Goal: Task Accomplishment & Management: Use online tool/utility

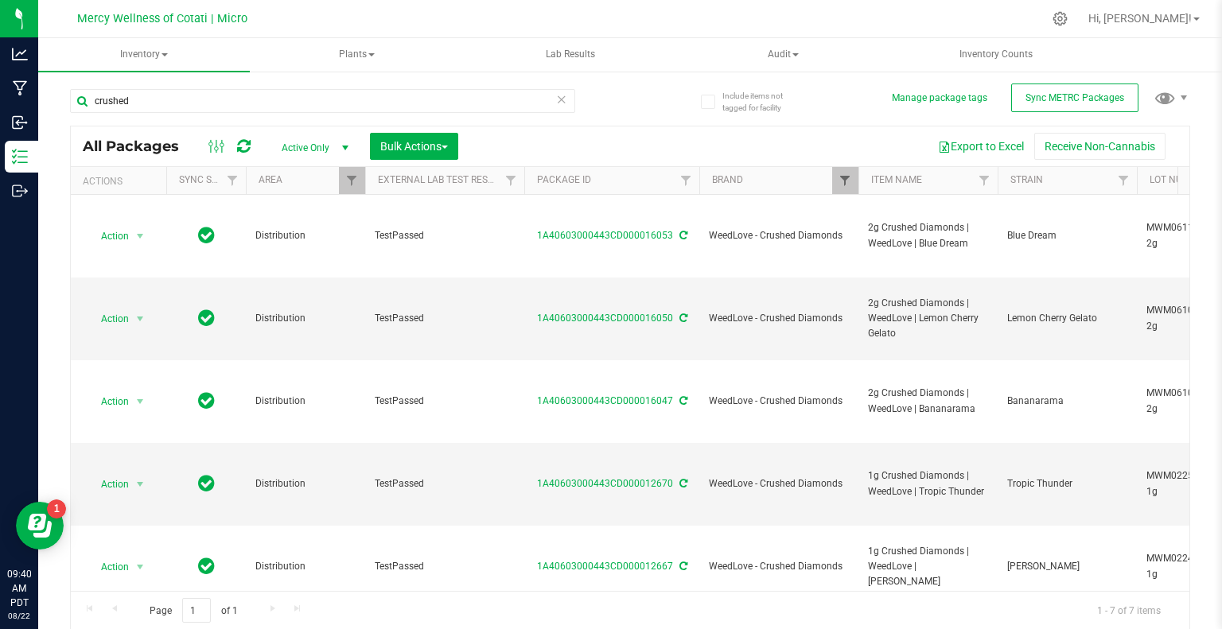
scroll to position [0, 314]
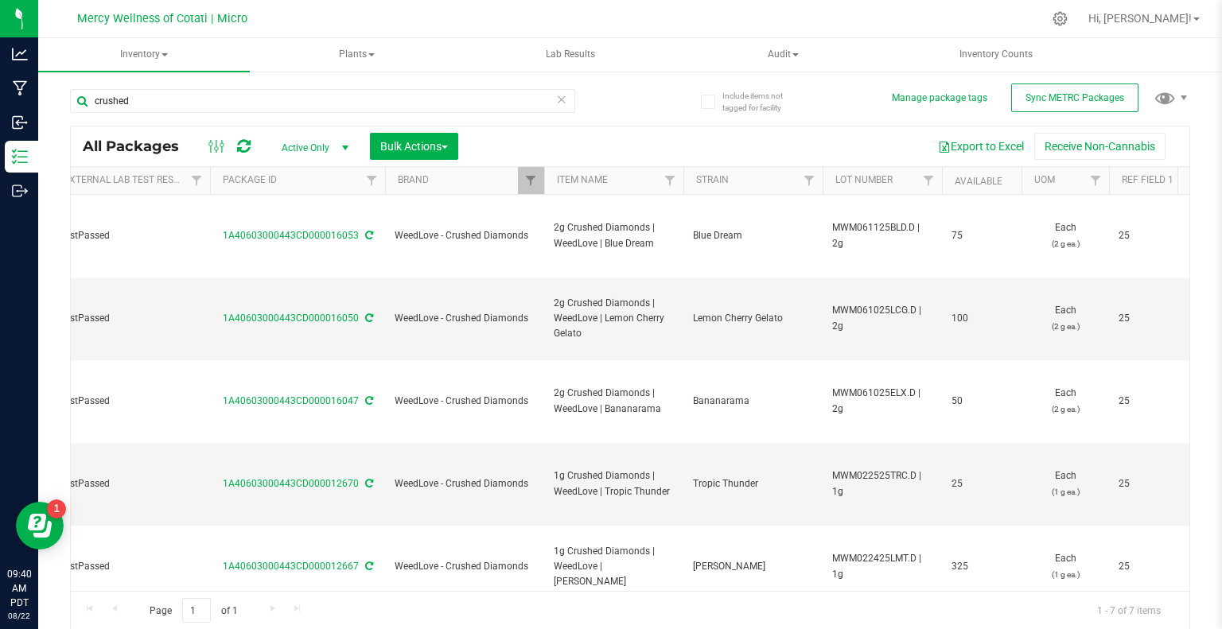
click at [560, 99] on icon at bounding box center [561, 98] width 11 height 19
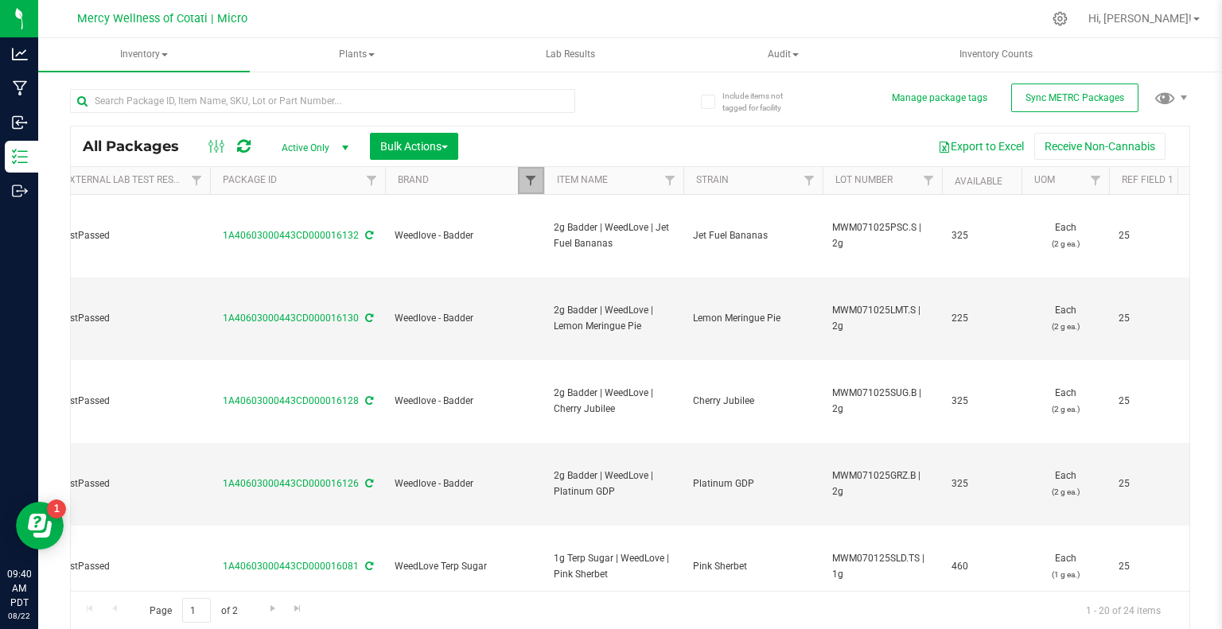
click at [530, 182] on span "Filter" at bounding box center [530, 180] width 13 height 13
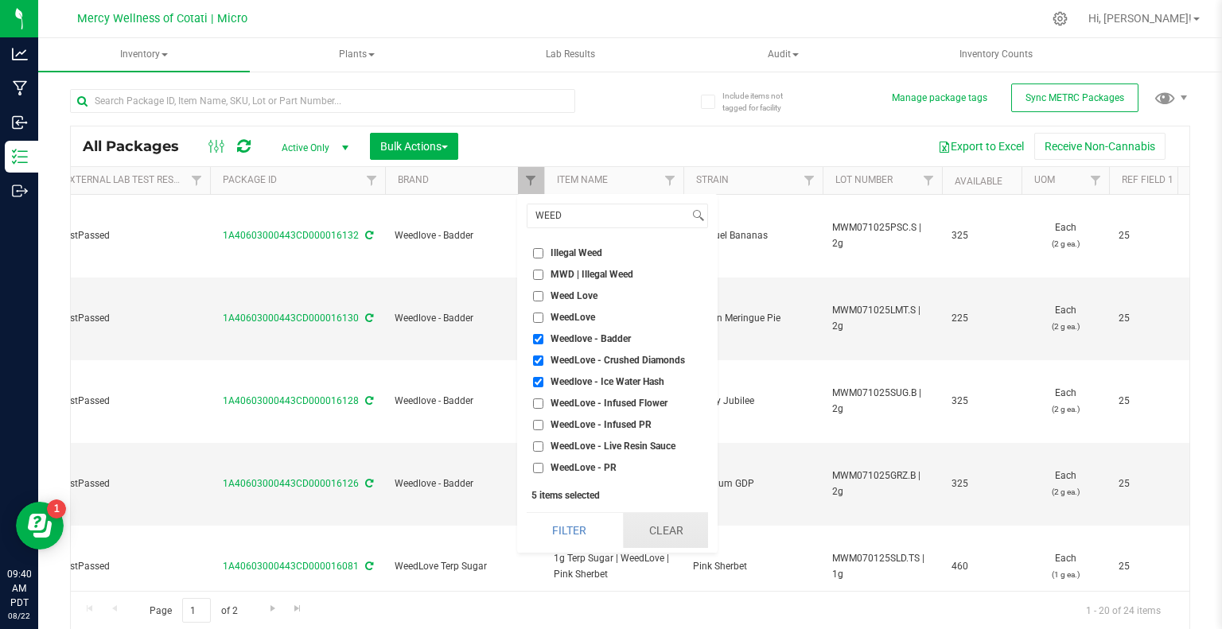
click at [673, 521] on button "Clear" at bounding box center [665, 530] width 85 height 35
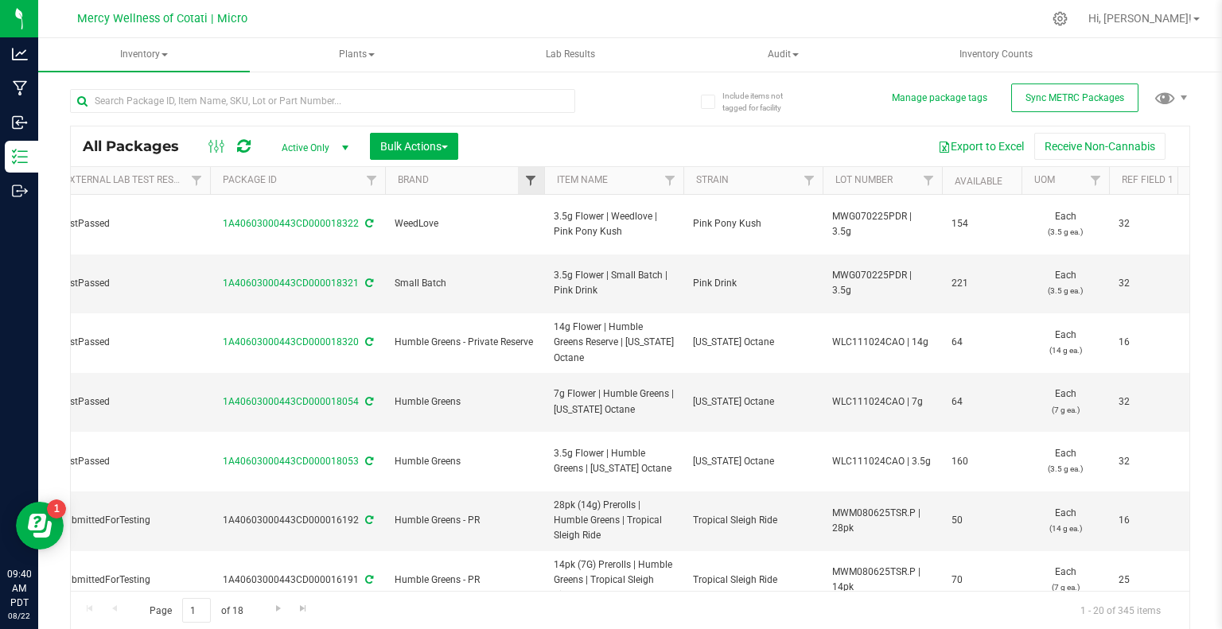
type input "[DATE]"
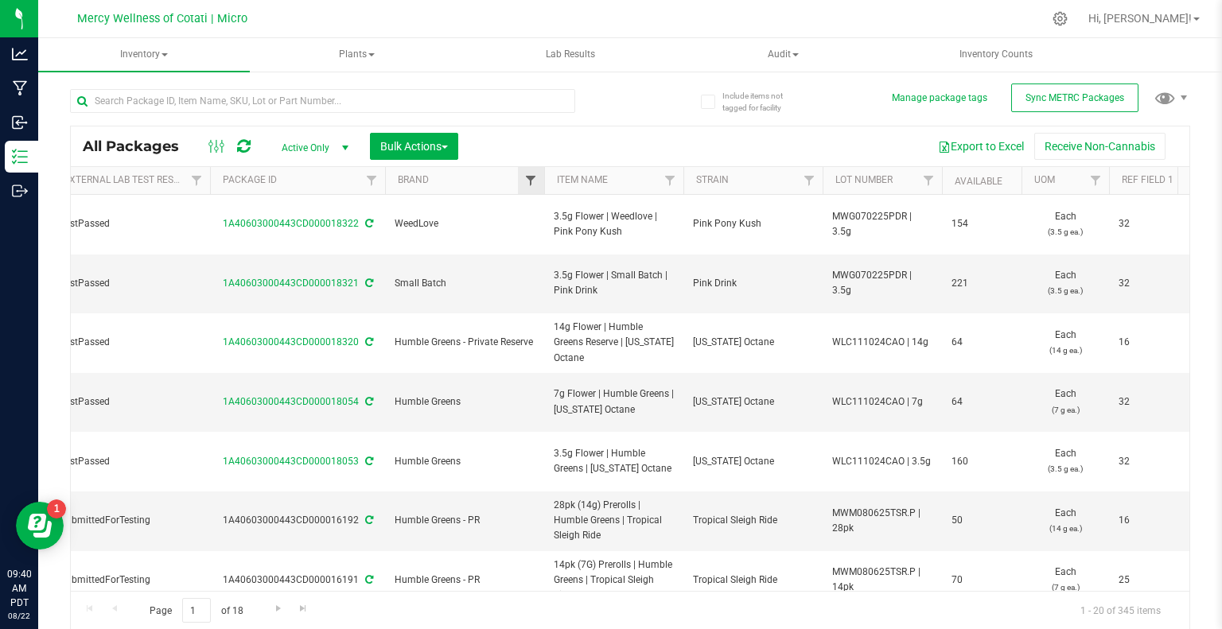
type input "[DATE]"
click at [531, 184] on span "Filter" at bounding box center [530, 180] width 13 height 13
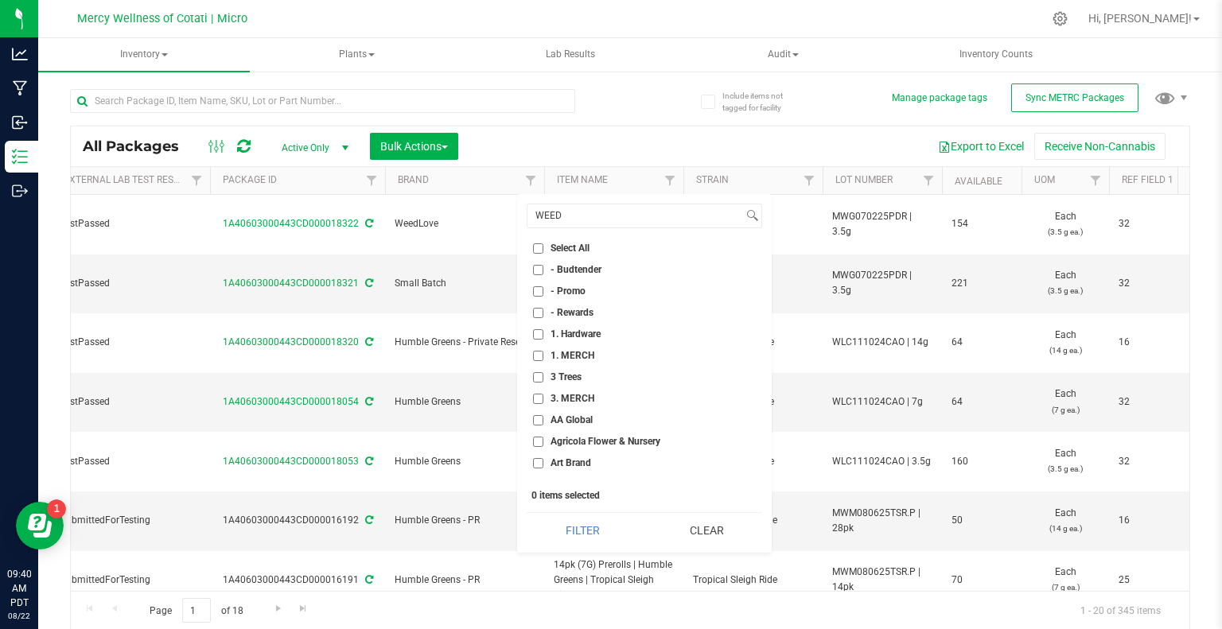
checkbox input "true"
click at [595, 540] on button "Filter" at bounding box center [583, 530] width 112 height 35
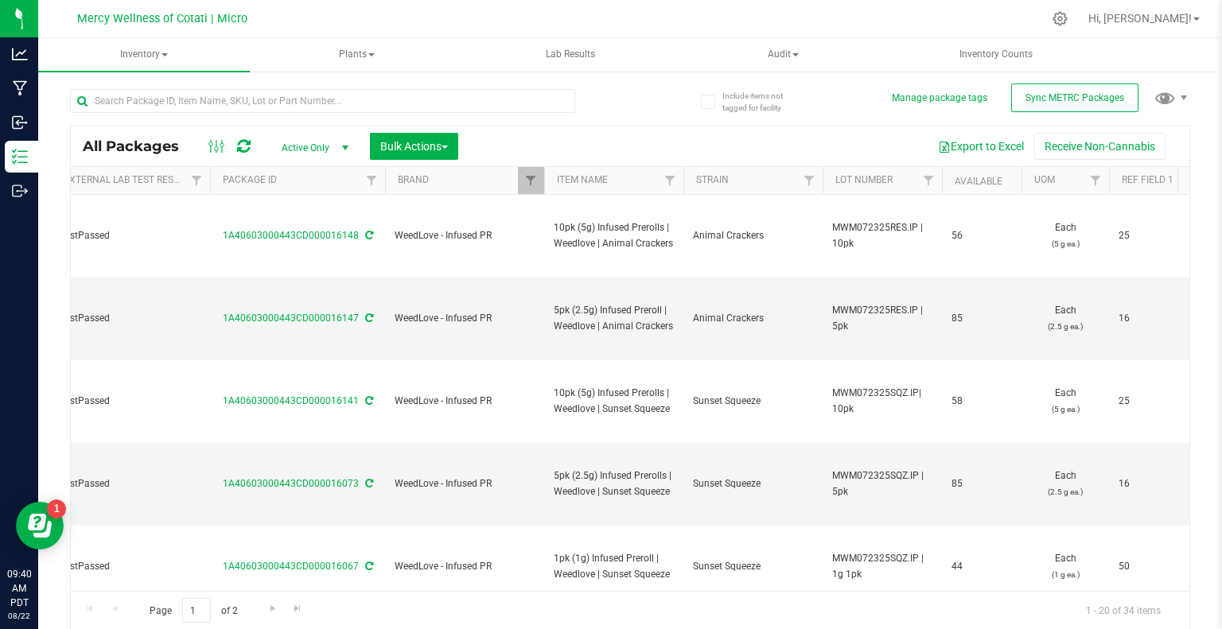
type input "[DATE]"
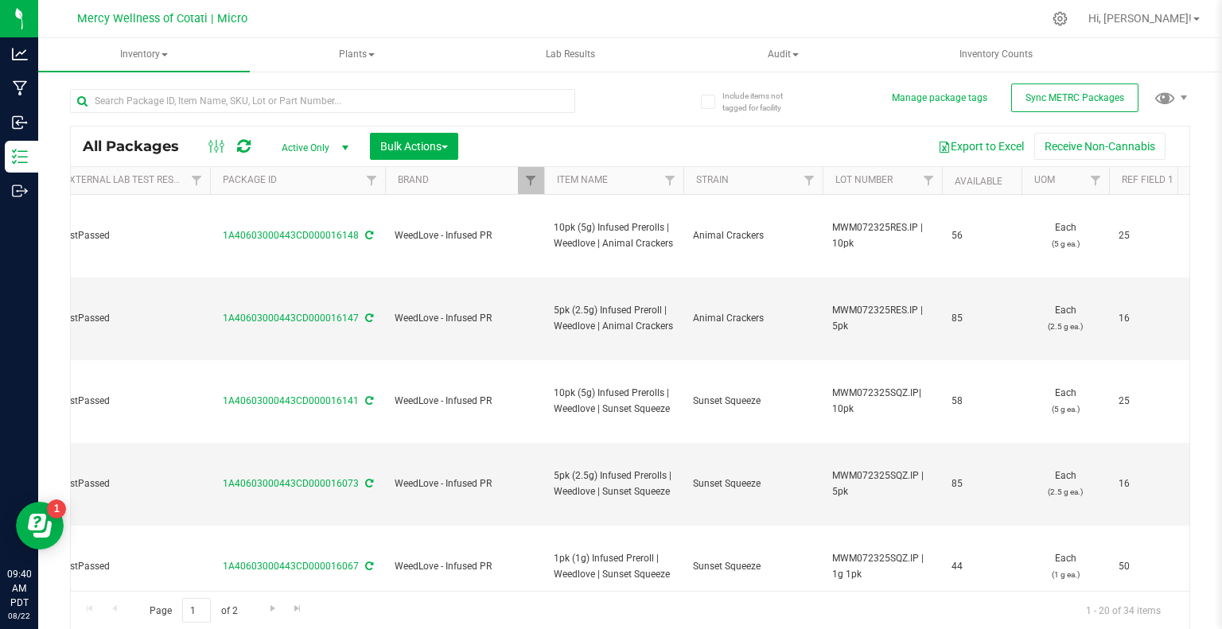
type input "[DATE]"
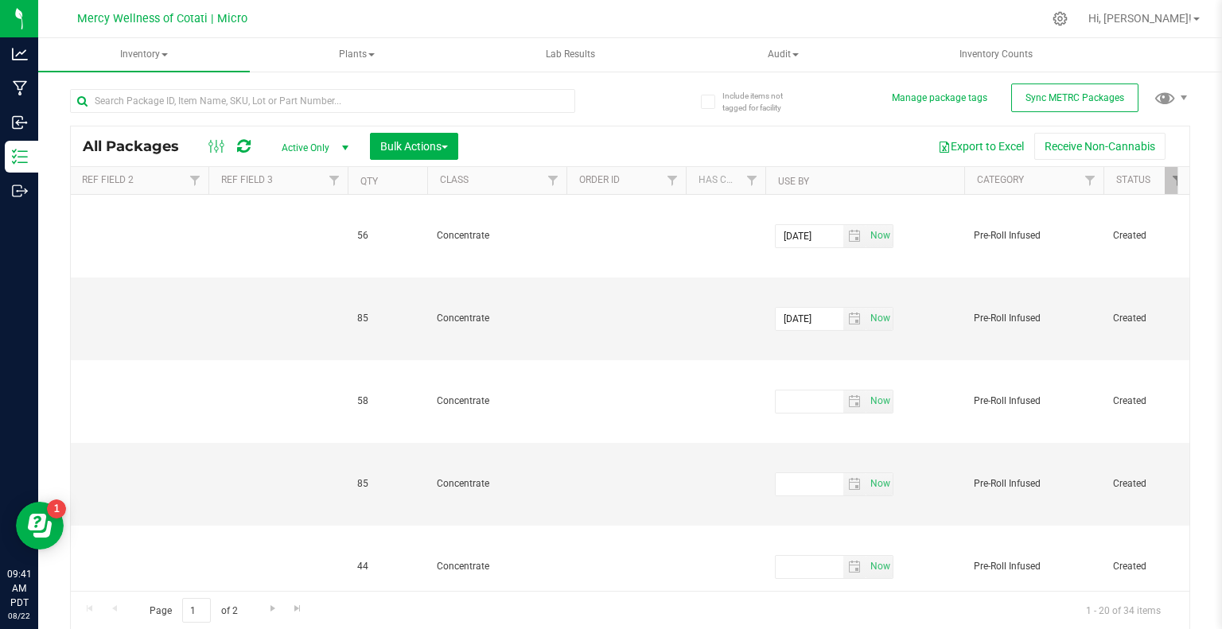
scroll to position [0, 1630]
